Goal: Find specific page/section: Find specific page/section

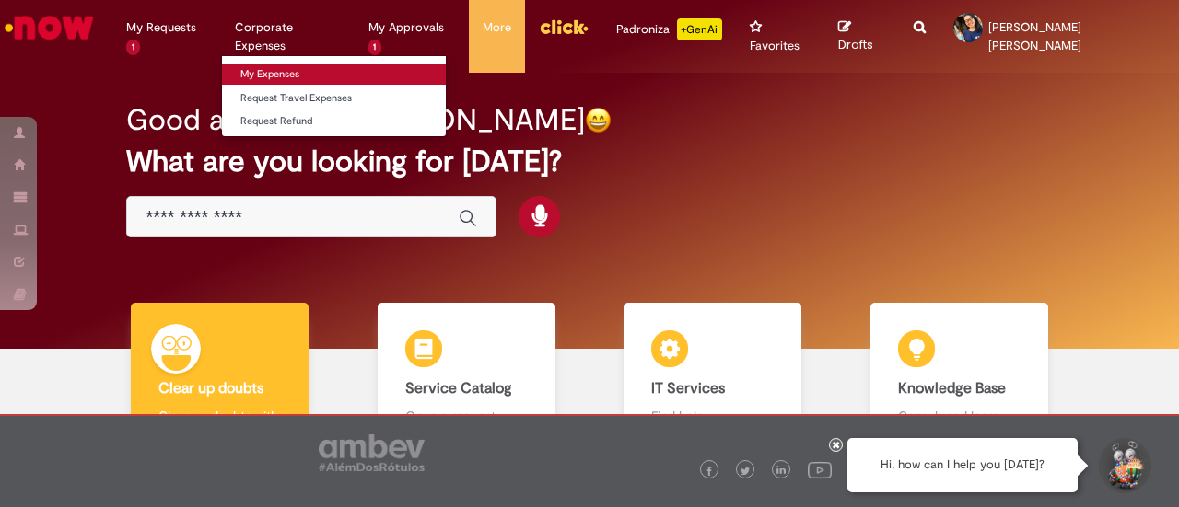
click at [294, 69] on link "My Expenses" at bounding box center [333, 74] width 223 height 20
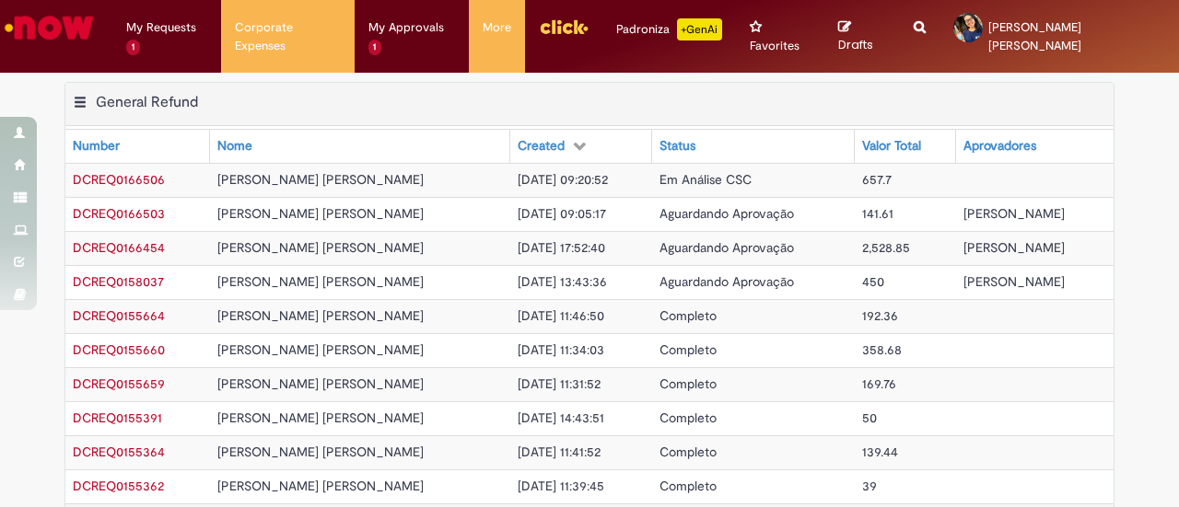
click at [83, 36] on img "Go to homepage" at bounding box center [49, 27] width 95 height 37
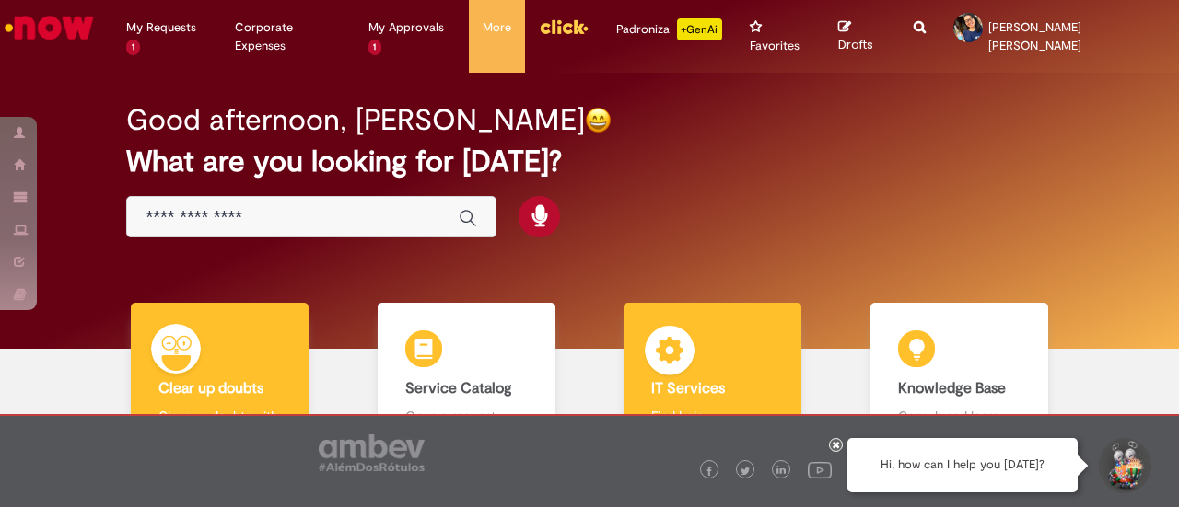
click at [735, 353] on div "IT Services IT Services Find help" at bounding box center [713, 392] width 178 height 178
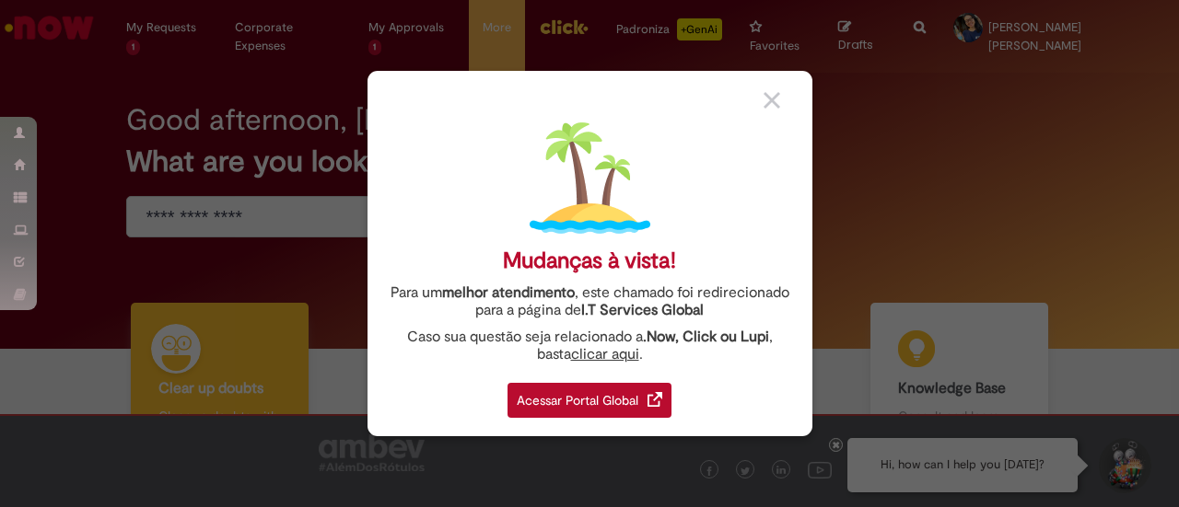
click at [614, 397] on div "Acessar Portal Global" at bounding box center [589, 400] width 164 height 35
